Goal: Information Seeking & Learning: Learn about a topic

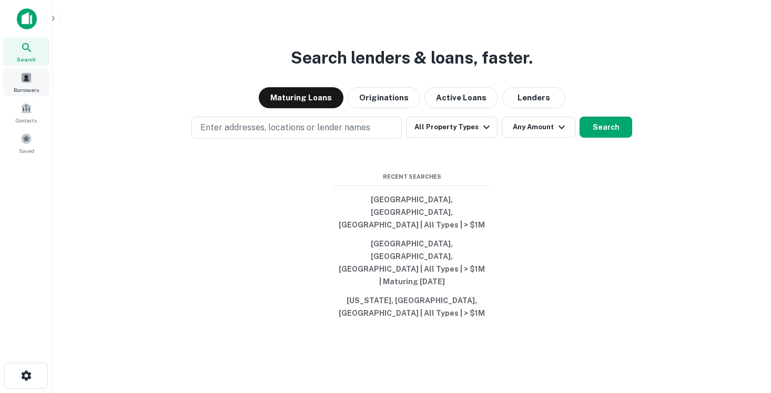
click at [26, 82] on span at bounding box center [27, 78] width 12 height 12
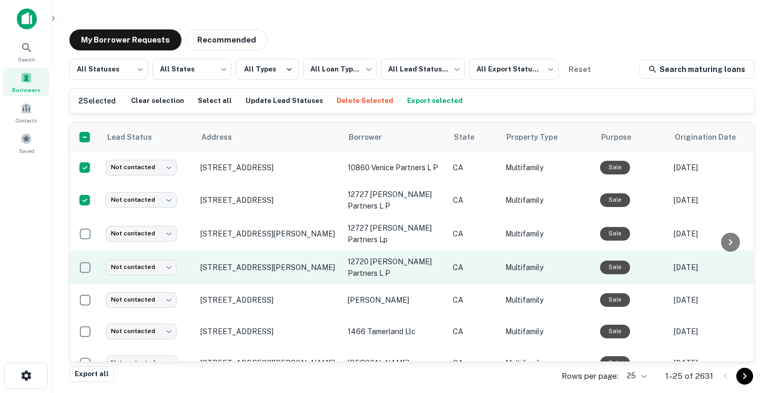
click at [83, 251] on td at bounding box center [85, 268] width 30 height 34
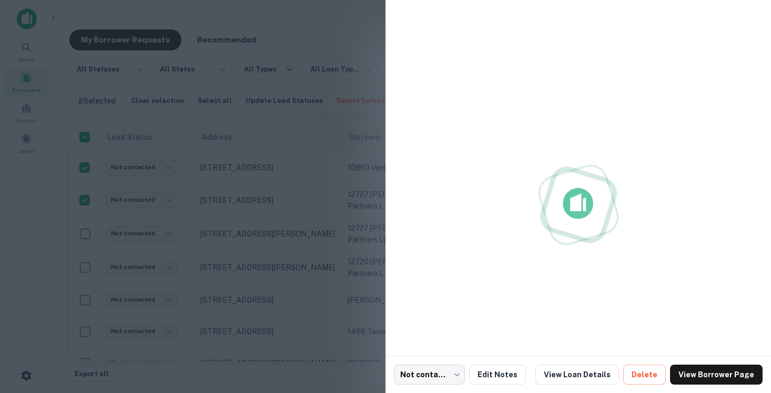
click at [83, 237] on div at bounding box center [385, 196] width 771 height 393
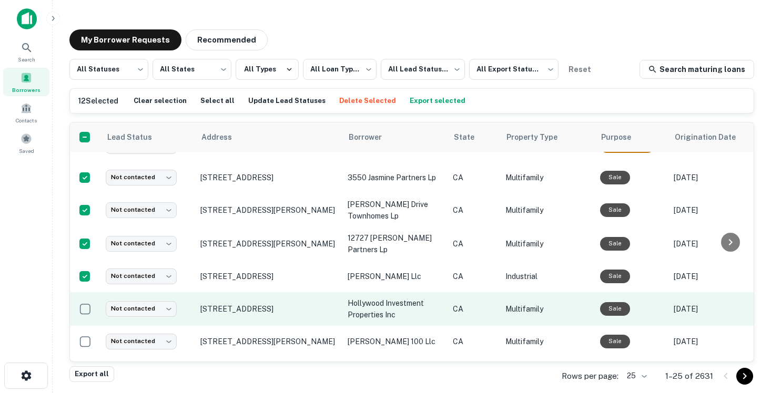
scroll to position [248, 0]
click at [85, 317] on td at bounding box center [85, 310] width 30 height 34
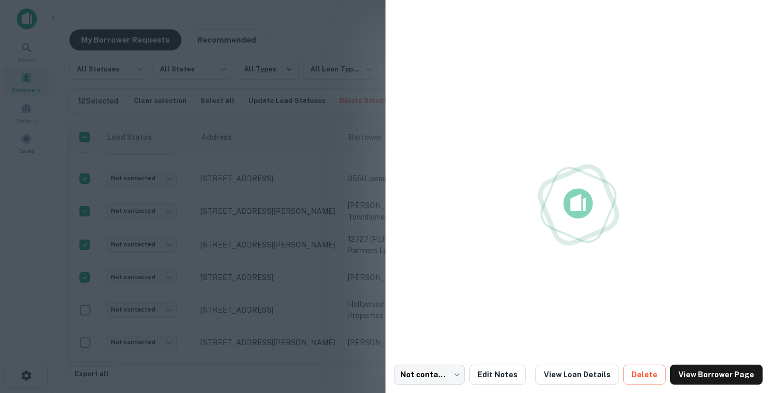
click at [85, 311] on div at bounding box center [385, 196] width 771 height 393
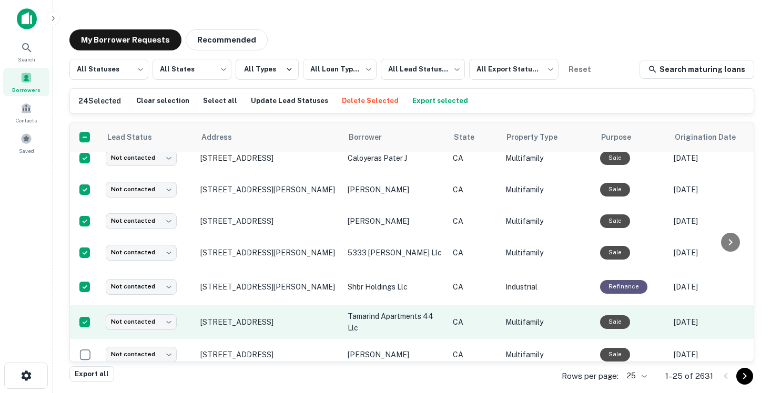
scroll to position [595, 0]
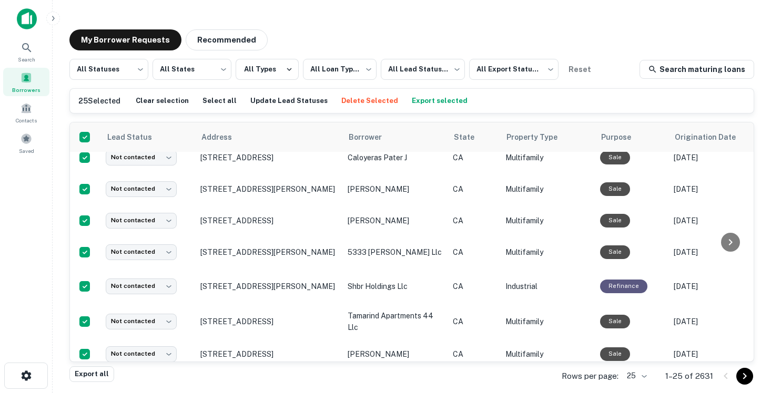
click at [635, 372] on body "**********" at bounding box center [385, 196] width 771 height 393
click at [643, 293] on li "50" at bounding box center [637, 295] width 36 height 19
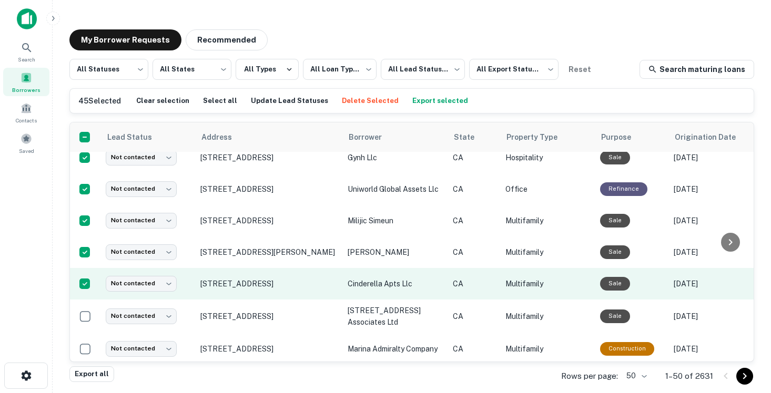
scroll to position [1313, 0]
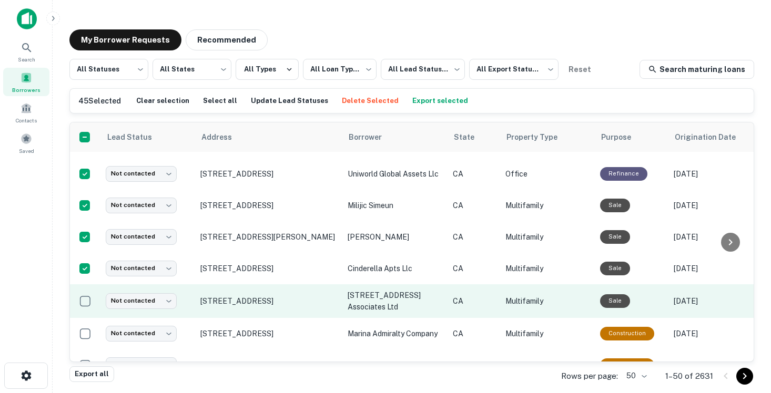
click at [83, 308] on td at bounding box center [85, 301] width 30 height 34
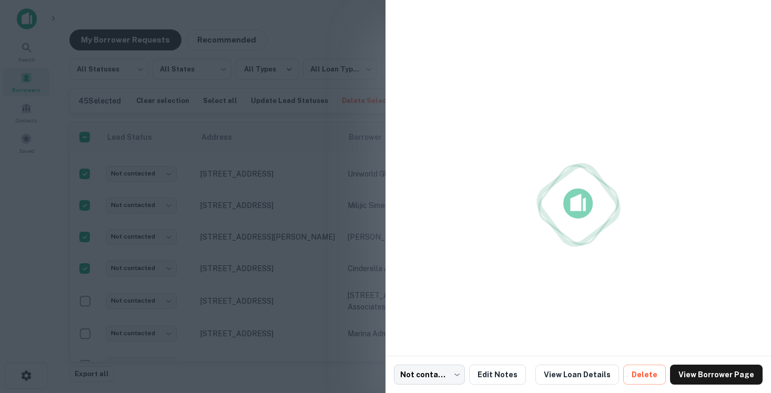
click at [83, 300] on div at bounding box center [385, 196] width 771 height 393
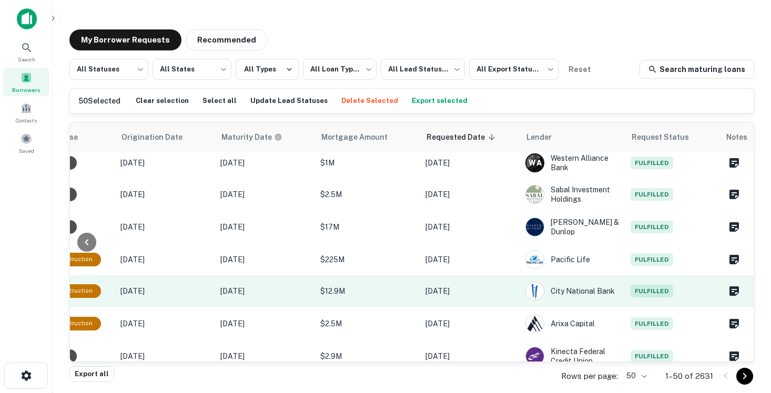
scroll to position [0, 0]
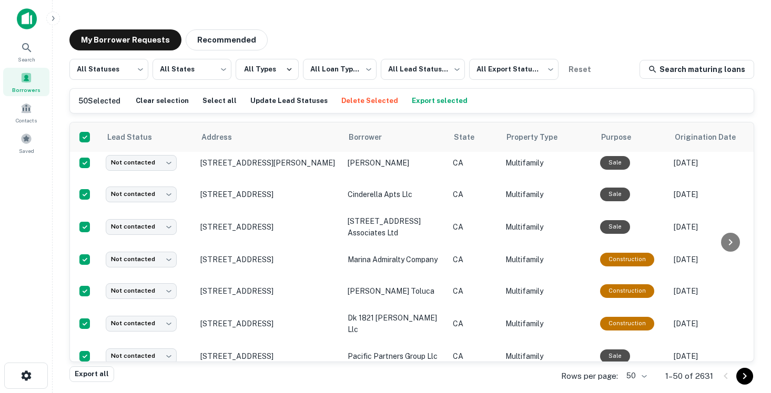
click at [415, 103] on button "Export selected" at bounding box center [439, 101] width 61 height 16
click at [20, 56] on span "Search" at bounding box center [26, 59] width 17 height 8
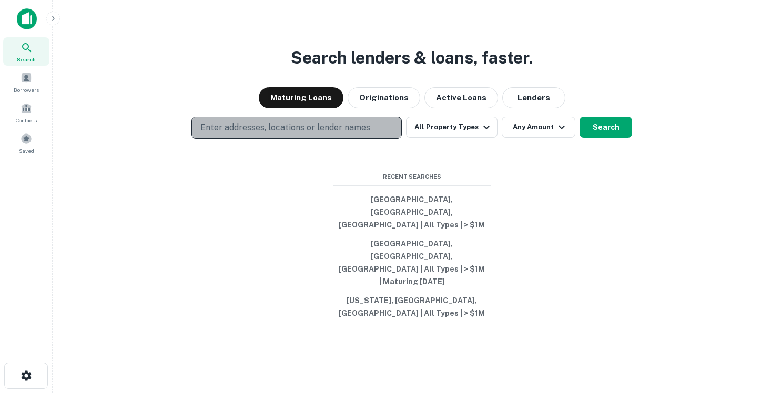
click at [279, 134] on p "Enter addresses, locations or lender names" at bounding box center [285, 127] width 170 height 13
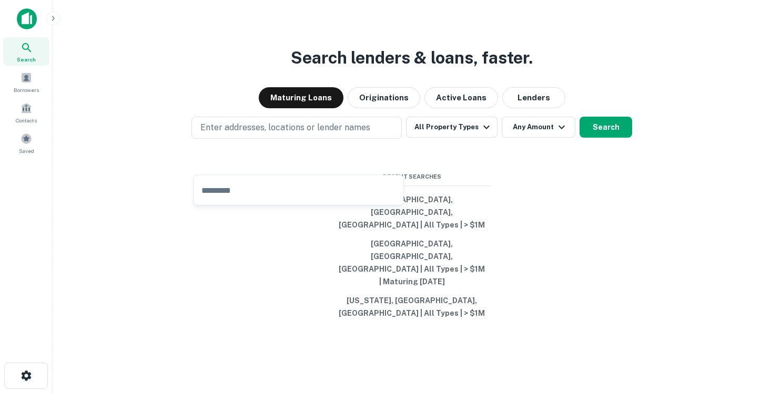
click at [163, 83] on div "Search lenders & loans, faster. Maturing Loans Originations Active Loans Lender…" at bounding box center [411, 221] width 701 height 393
click at [472, 138] on button "All Property Types" at bounding box center [451, 127] width 91 height 21
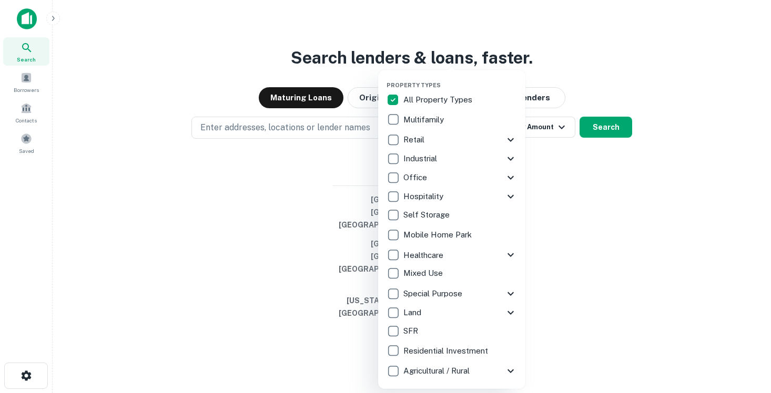
click at [579, 231] on div at bounding box center [385, 196] width 771 height 393
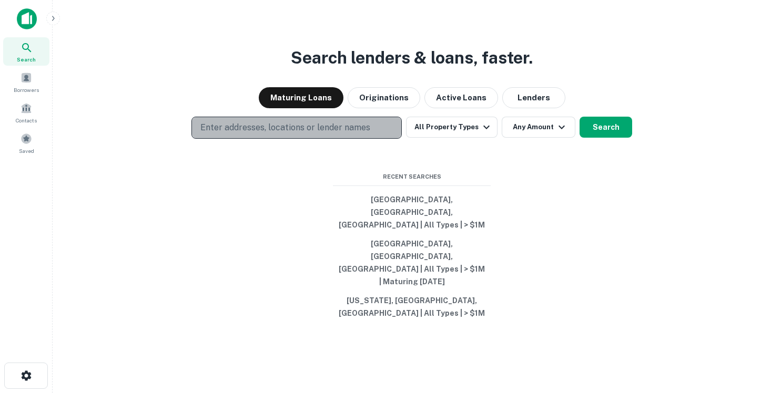
click at [337, 134] on p "Enter addresses, locations or lender names" at bounding box center [285, 127] width 170 height 13
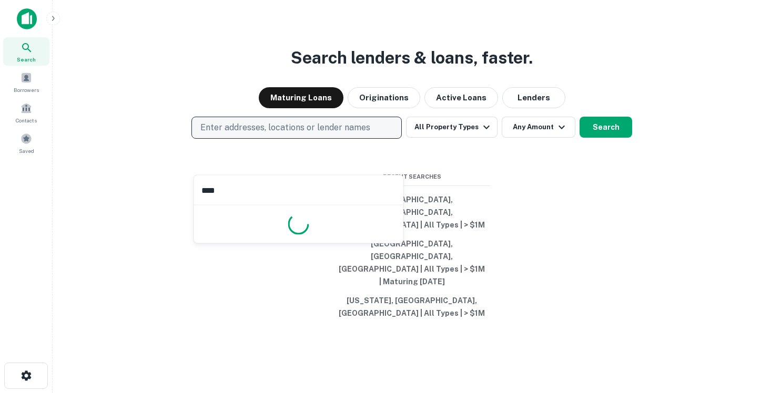
type input "*****"
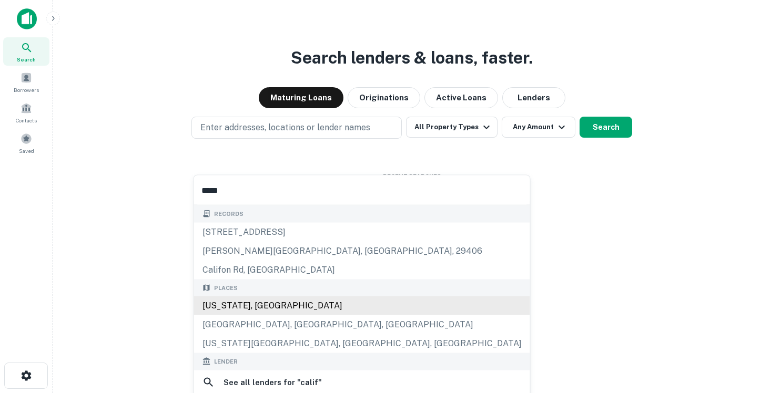
click at [309, 309] on div "California, USA" at bounding box center [362, 306] width 336 height 19
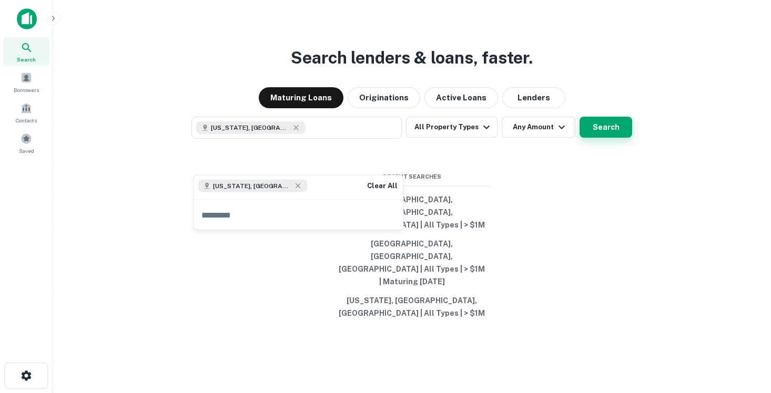
click at [594, 138] on button "Search" at bounding box center [605, 127] width 53 height 21
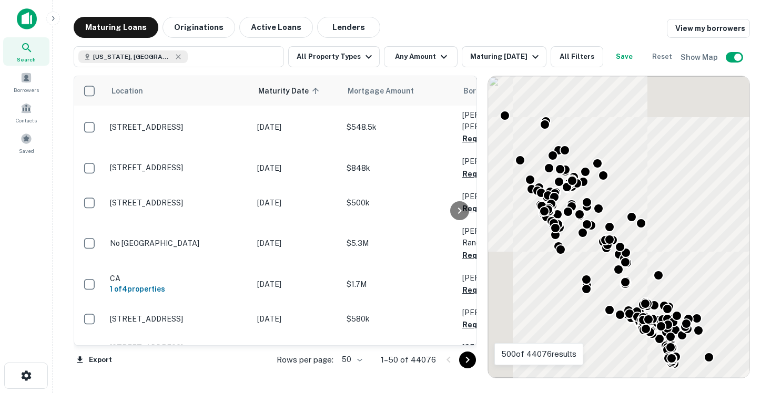
scroll to position [1388, 0]
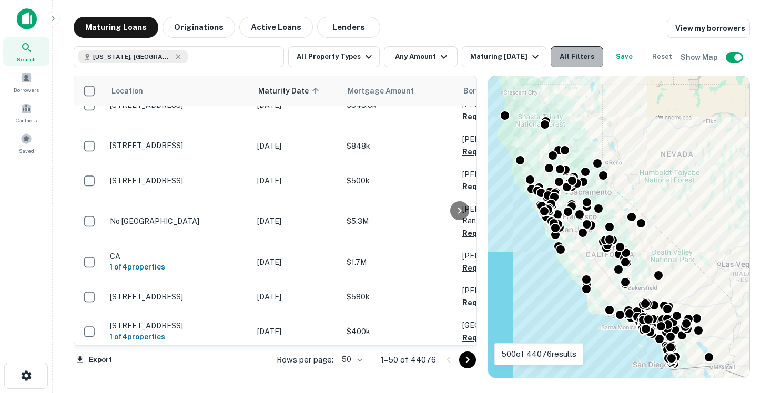
click at [585, 47] on button "All Filters" at bounding box center [577, 56] width 53 height 21
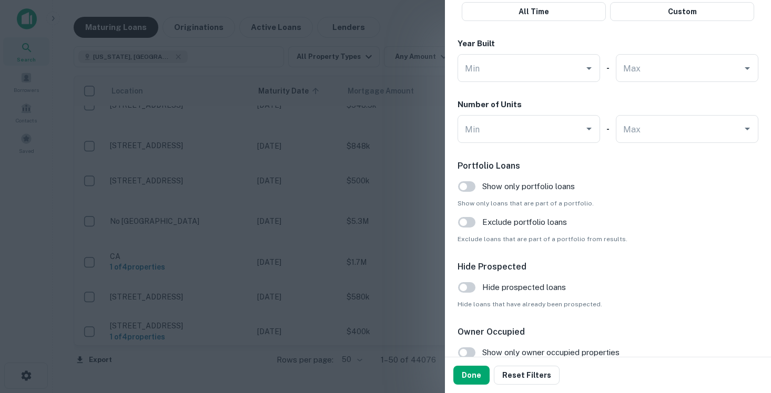
scroll to position [1021, 0]
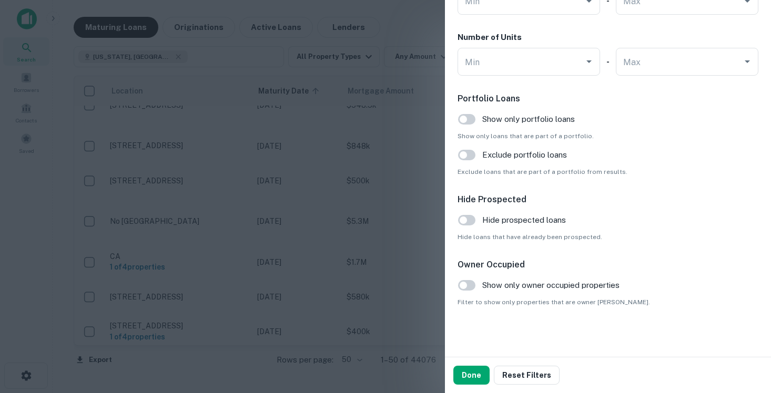
click at [350, 227] on div at bounding box center [385, 196] width 771 height 393
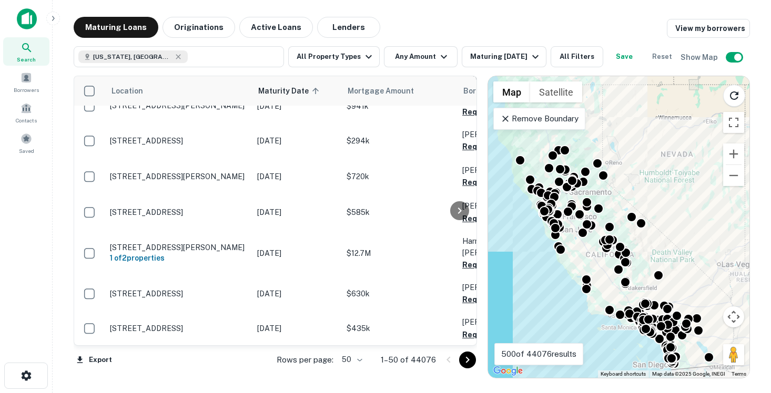
scroll to position [1023, 0]
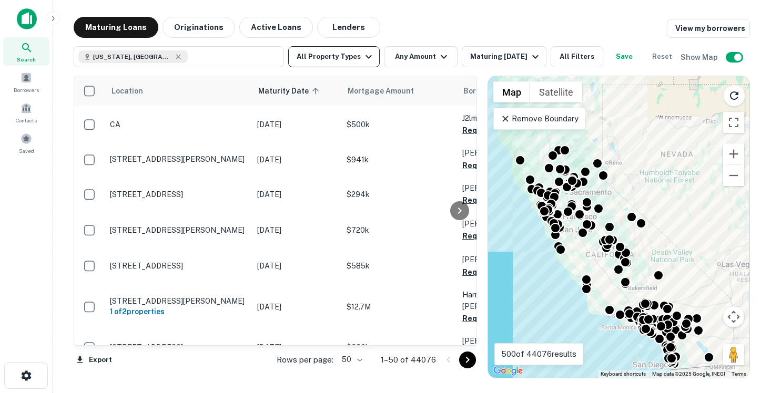
click at [339, 52] on button "All Property Types" at bounding box center [333, 56] width 91 height 21
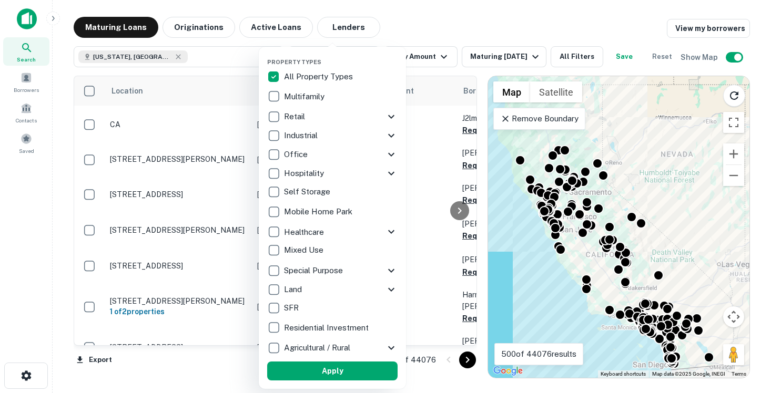
click at [413, 56] on div at bounding box center [385, 196] width 771 height 393
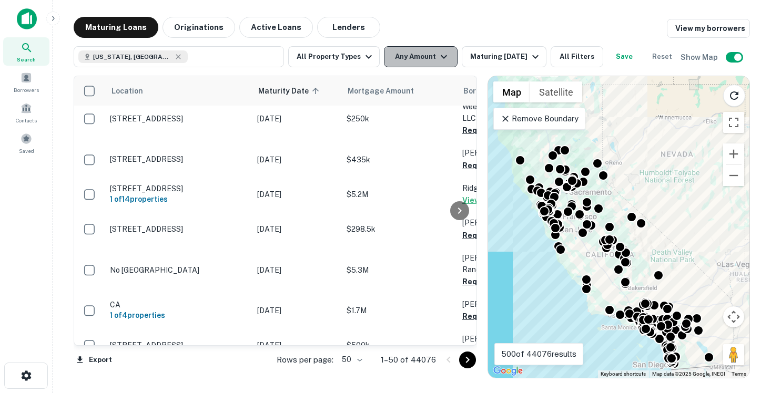
click at [424, 53] on button "Any Amount" at bounding box center [421, 56] width 74 height 21
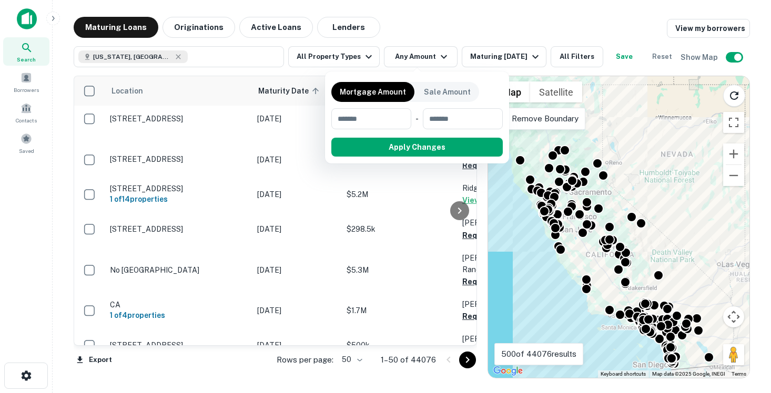
click at [505, 42] on div at bounding box center [385, 196] width 771 height 393
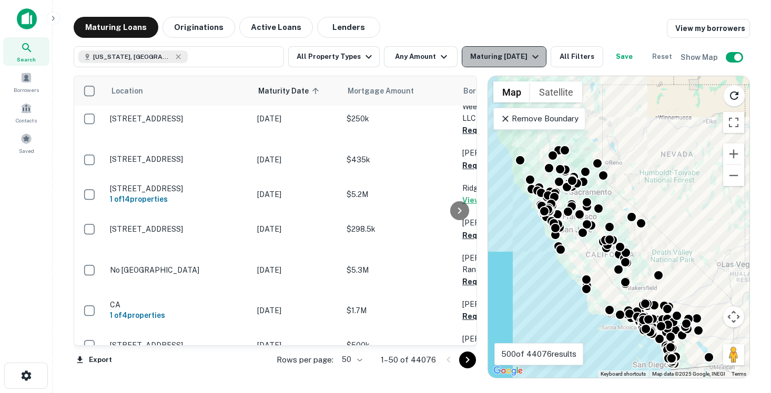
click at [505, 56] on div "Maturing In 1 Year" at bounding box center [506, 56] width 72 height 13
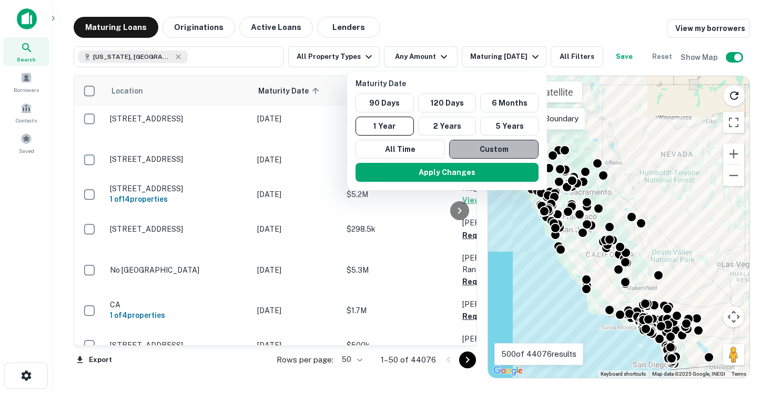
click at [481, 145] on button "Custom" at bounding box center [493, 149] width 89 height 19
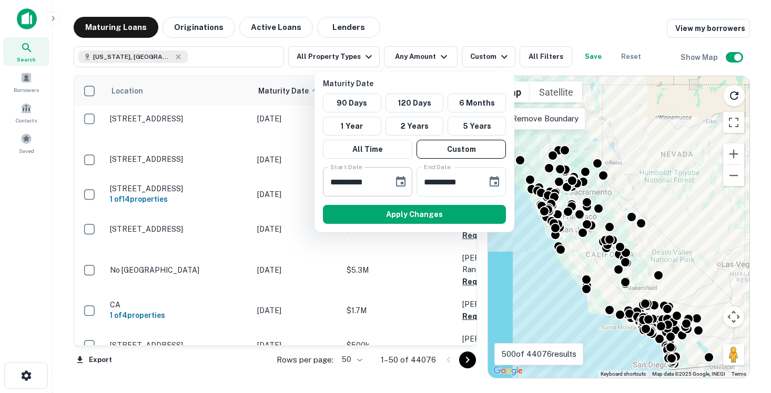
click at [408, 177] on button "Choose date, selected date is Oct 9, 2025" at bounding box center [400, 181] width 21 height 21
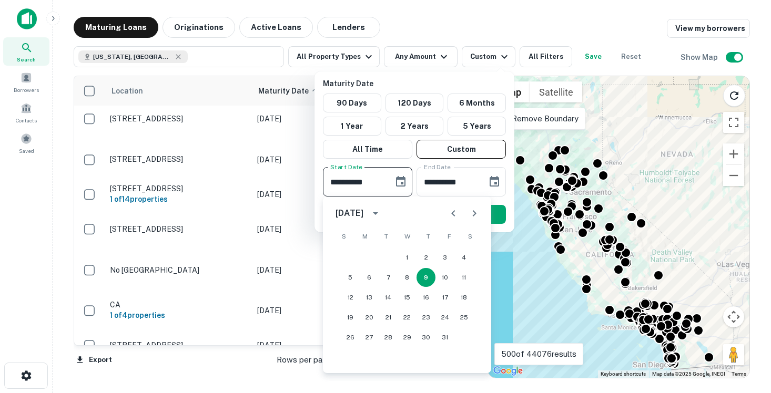
click at [475, 214] on icon "Next month" at bounding box center [474, 213] width 13 height 13
click at [386, 338] on button "30" at bounding box center [388, 337] width 19 height 19
type input "**********"
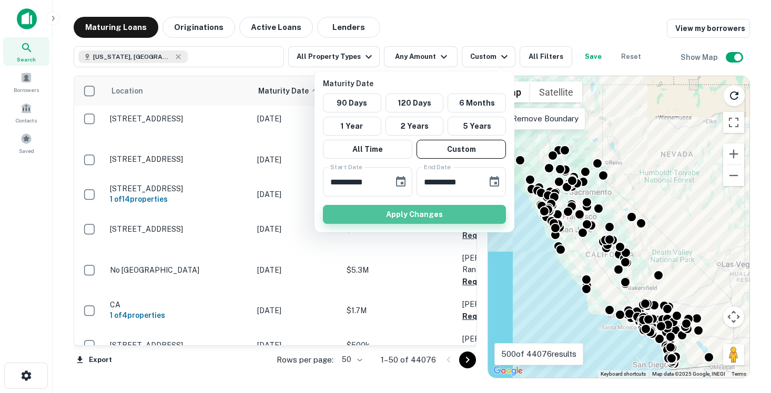
click at [479, 216] on button "Apply Changes" at bounding box center [414, 214] width 183 height 19
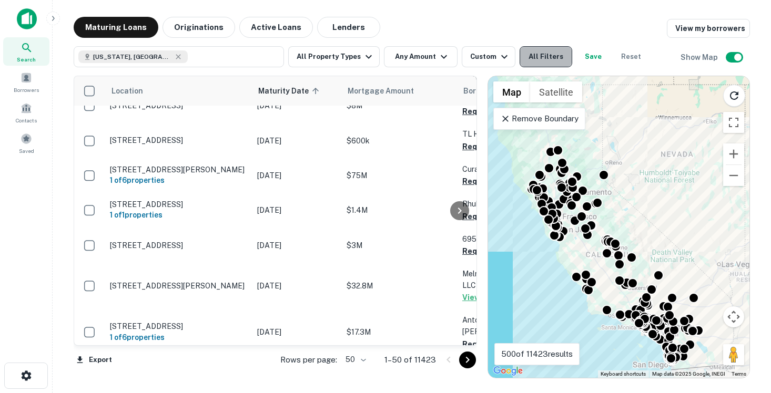
click at [545, 58] on button "All Filters" at bounding box center [545, 56] width 53 height 21
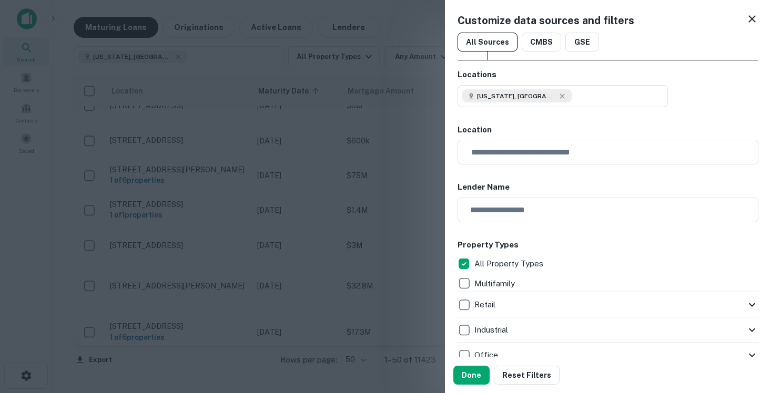
click at [751, 22] on icon at bounding box center [752, 19] width 13 height 13
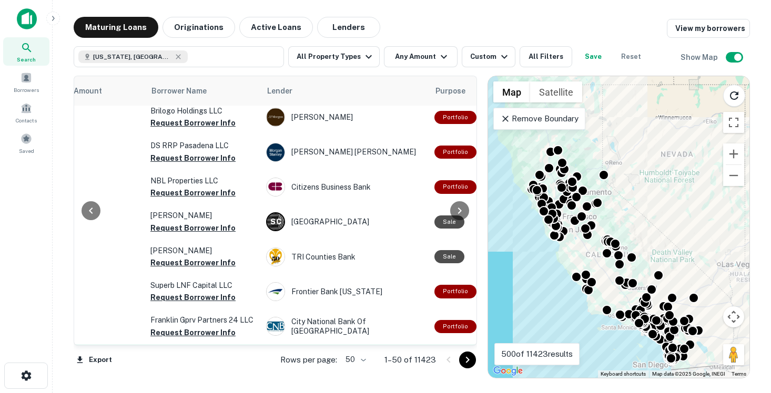
scroll to position [0, 312]
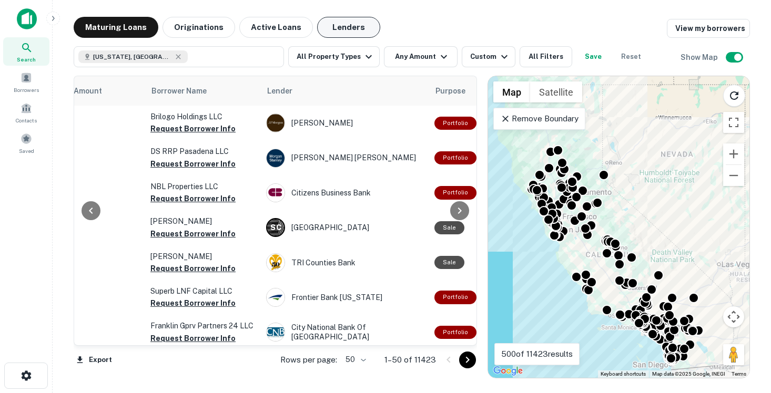
click at [344, 24] on button "Lenders" at bounding box center [348, 27] width 63 height 21
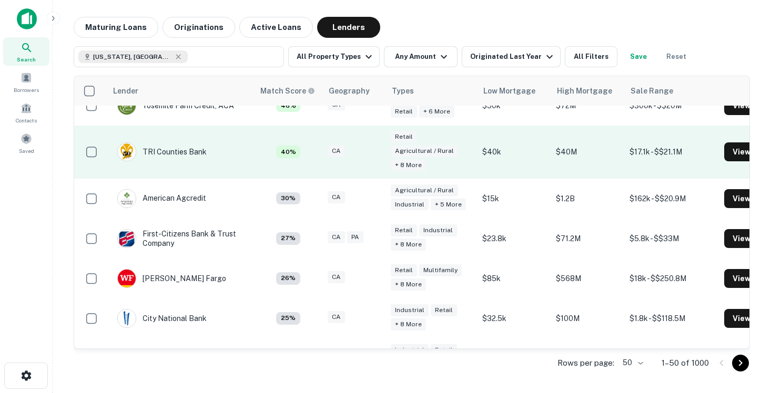
scroll to position [248, 0]
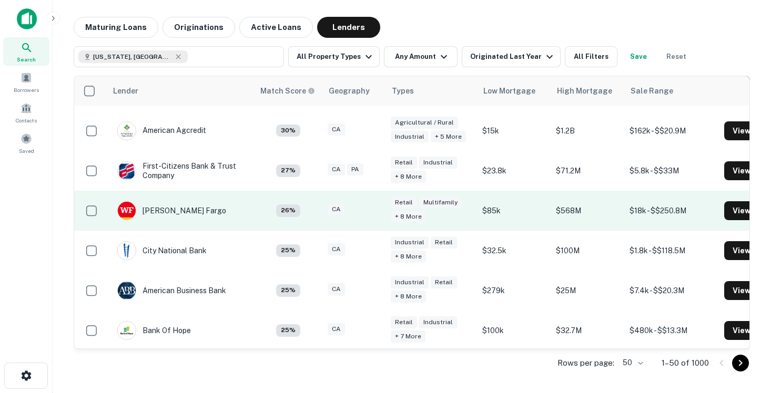
click at [232, 201] on td "Wells Fargo" at bounding box center [180, 211] width 147 height 40
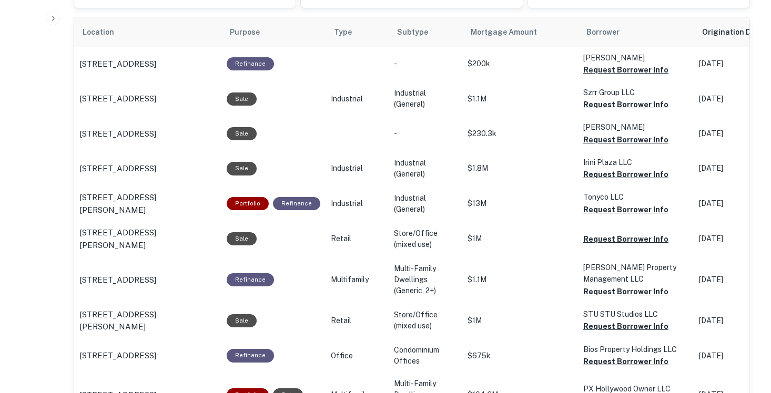
scroll to position [644, 0]
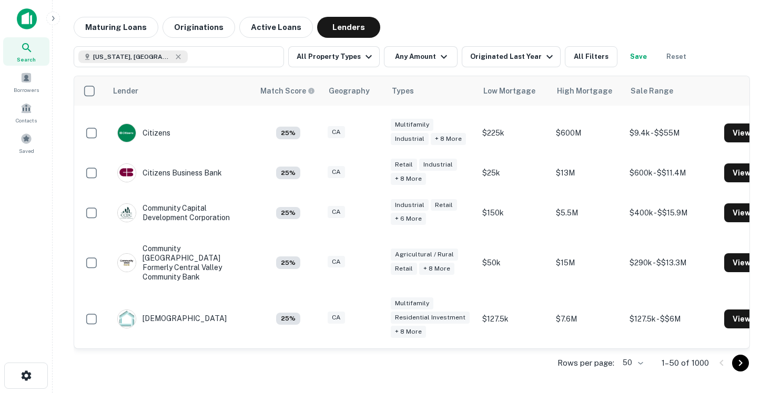
scroll to position [977, 0]
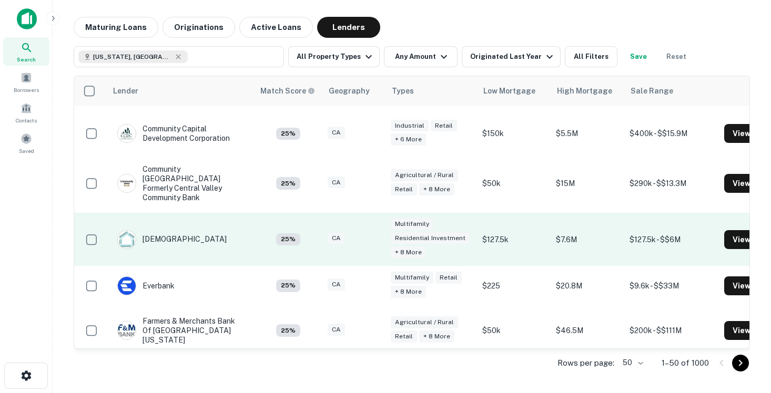
click at [228, 223] on td "Conventus" at bounding box center [180, 239] width 147 height 53
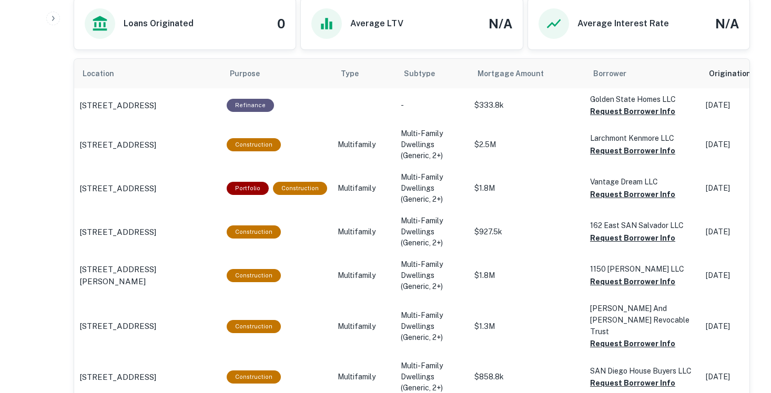
scroll to position [569, 0]
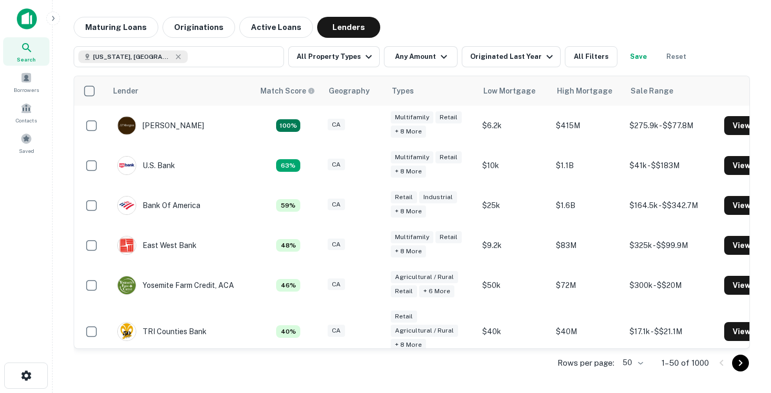
click at [21, 54] on icon at bounding box center [27, 48] width 13 height 13
